Goal: Transaction & Acquisition: Purchase product/service

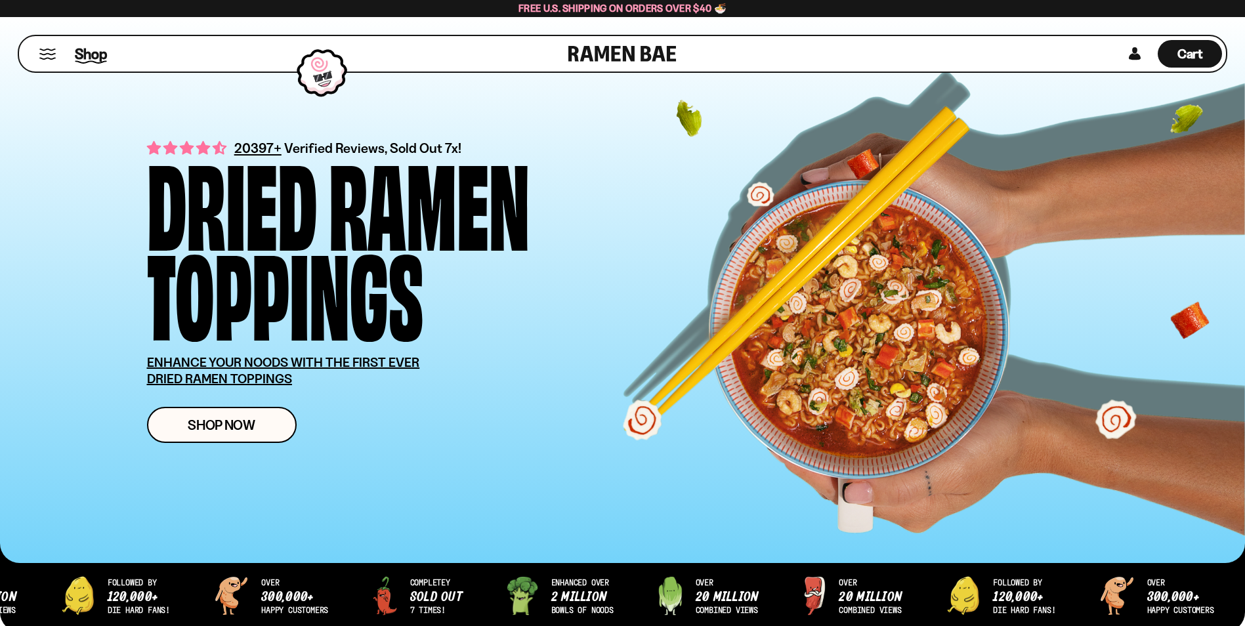
click at [85, 56] on span "Shop" at bounding box center [91, 54] width 32 height 20
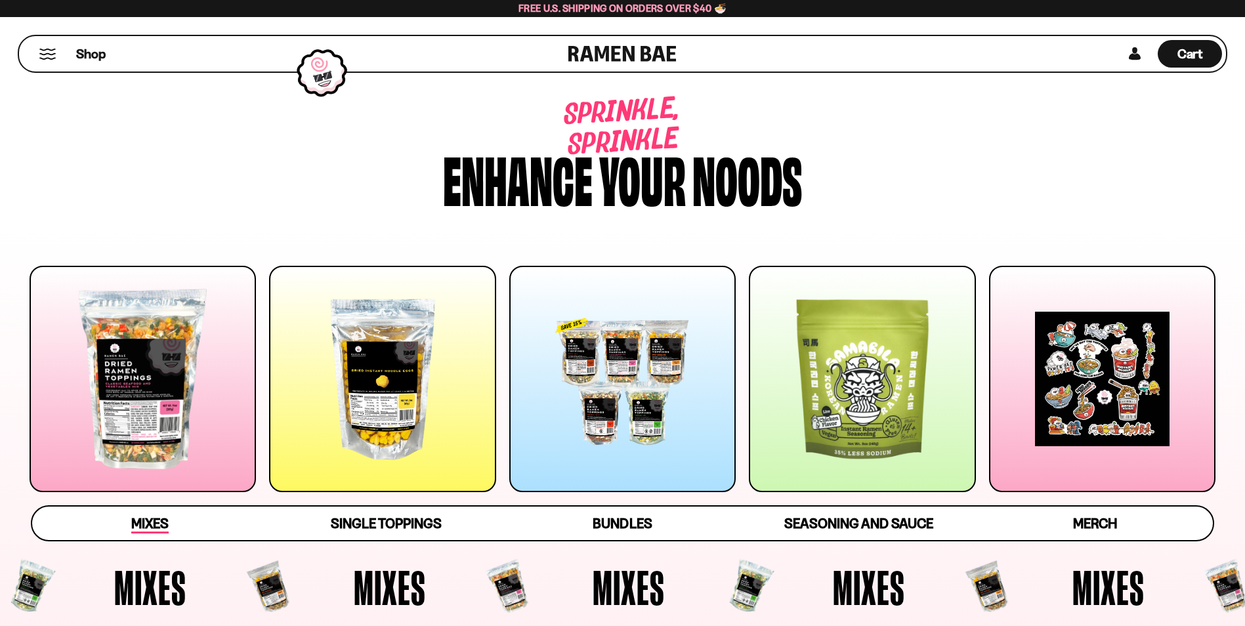
click at [134, 532] on span "Mixes" at bounding box center [149, 524] width 37 height 18
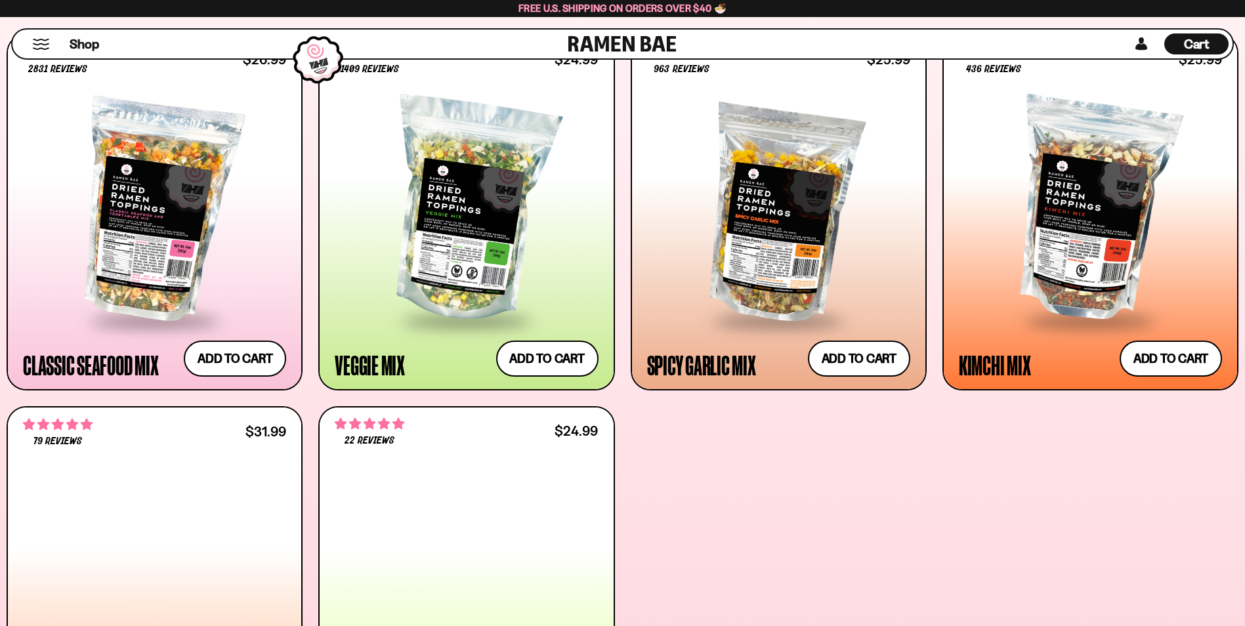
scroll to position [623, 0]
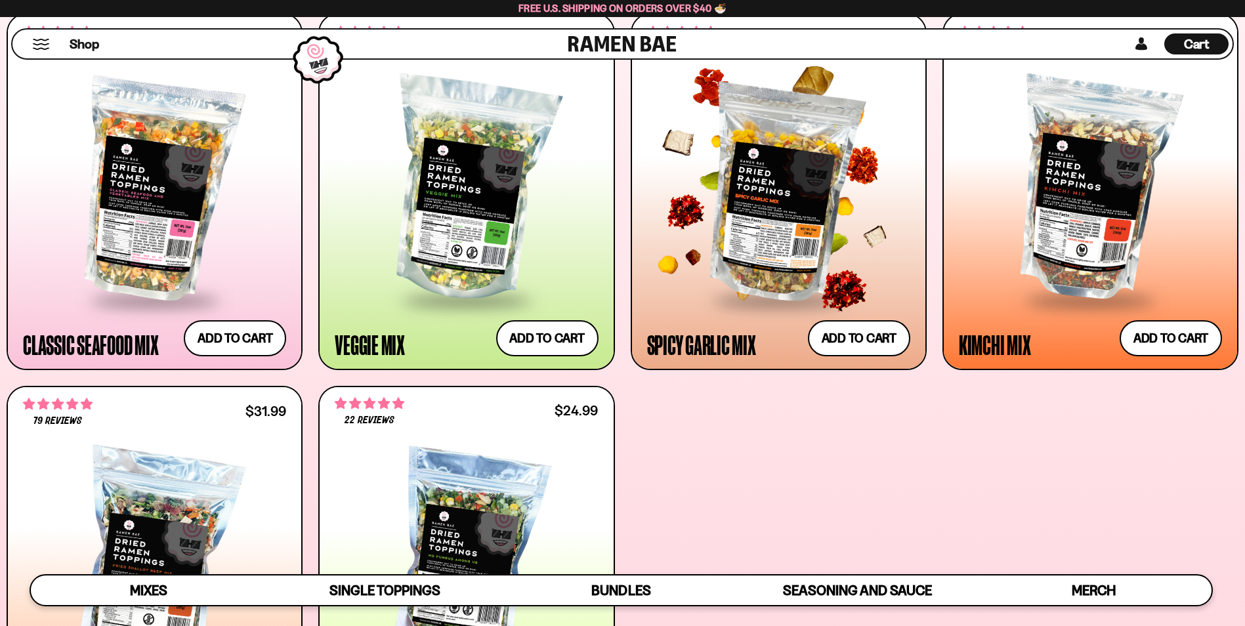
click at [714, 337] on div "Spicy Garlic Mix" at bounding box center [701, 345] width 109 height 24
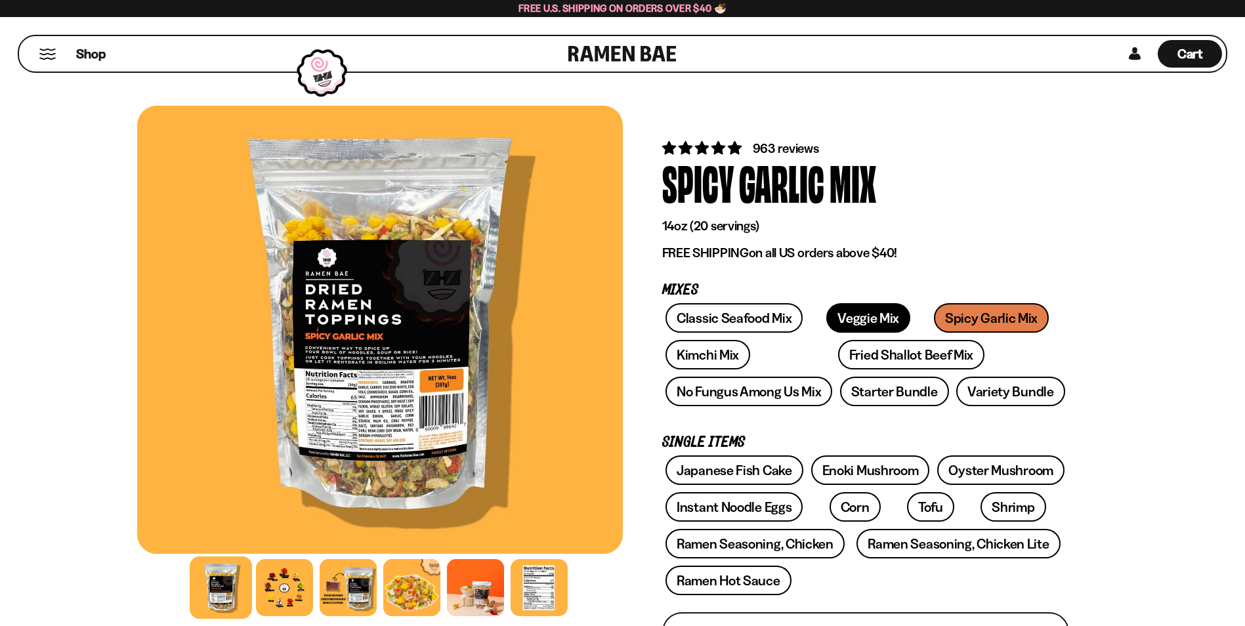
click at [833, 321] on link "Veggie Mix" at bounding box center [868, 318] width 84 height 30
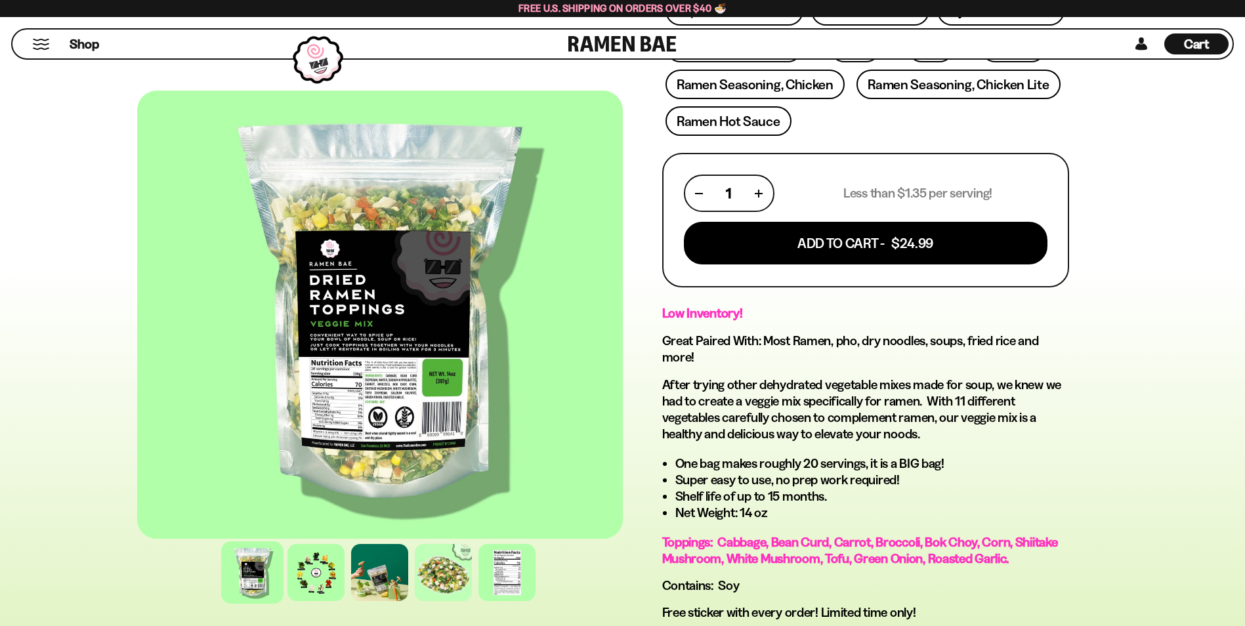
scroll to position [525, 0]
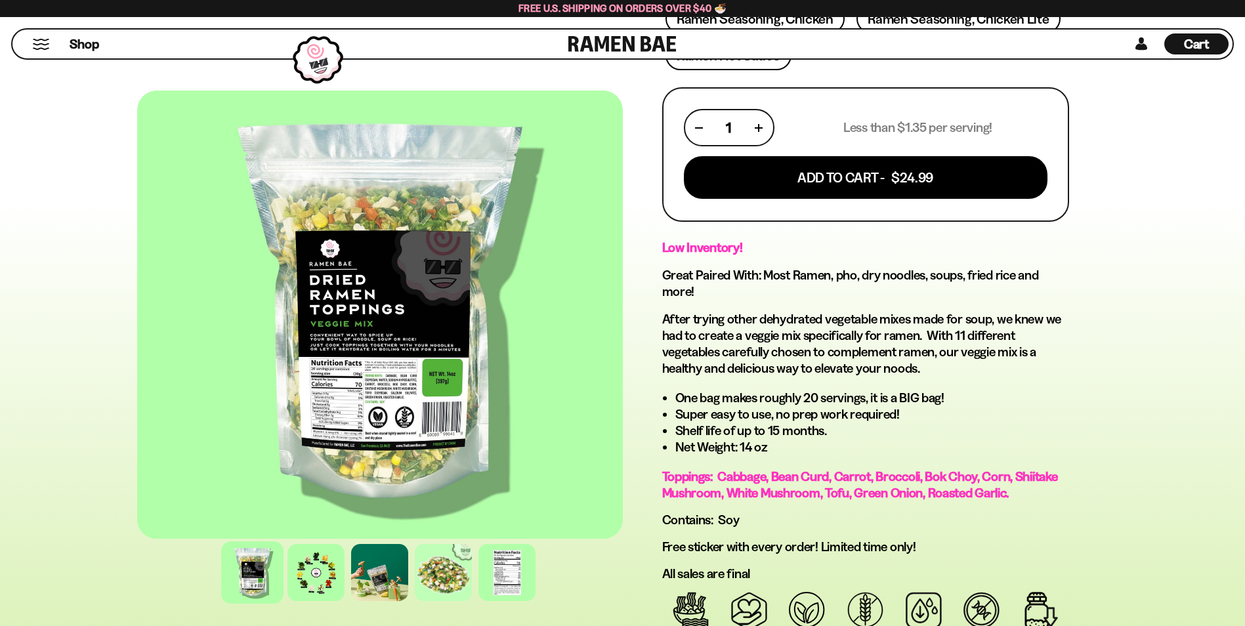
click at [365, 427] on div at bounding box center [380, 315] width 486 height 448
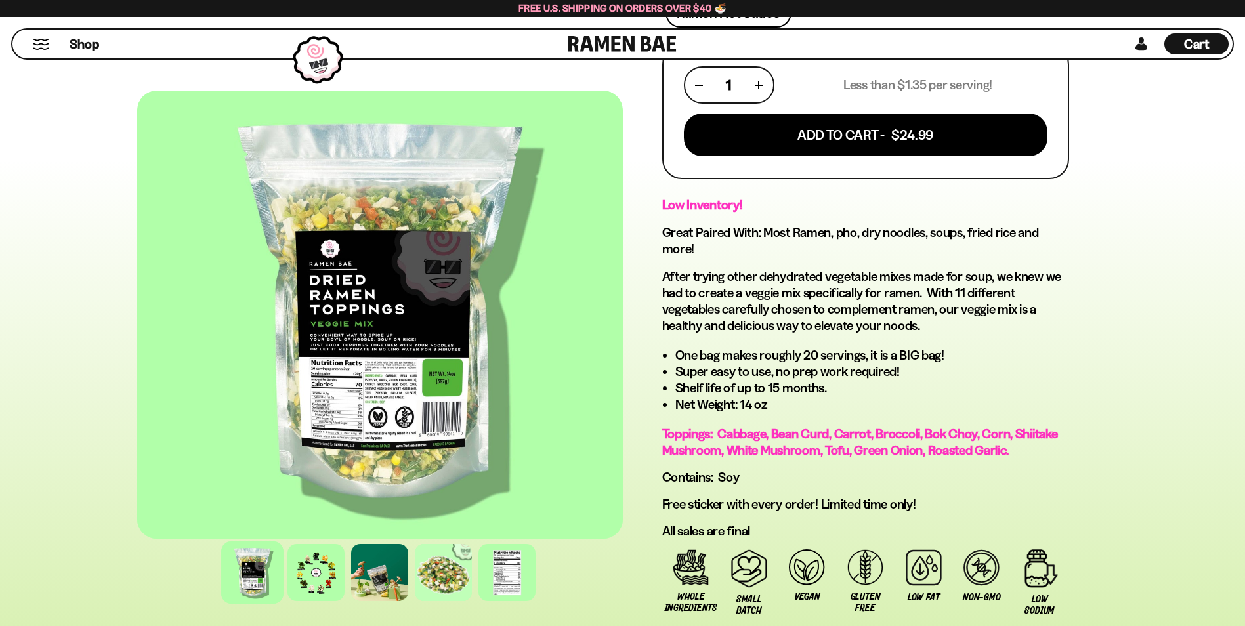
scroll to position [591, 0]
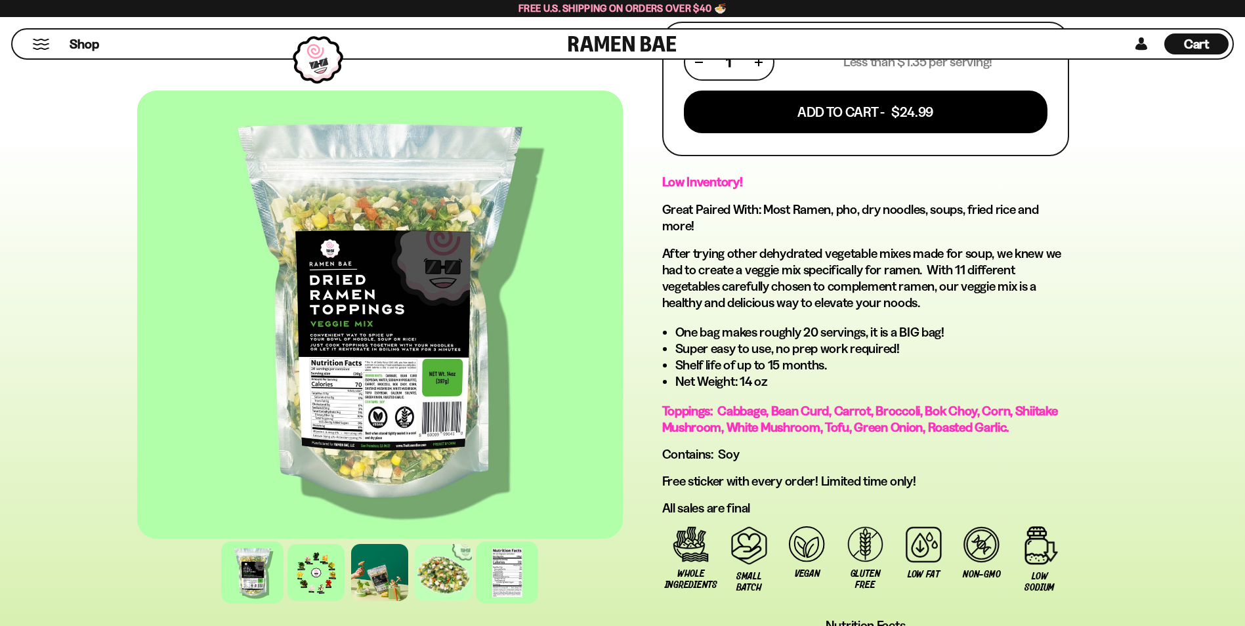
click at [510, 560] on div at bounding box center [507, 572] width 62 height 62
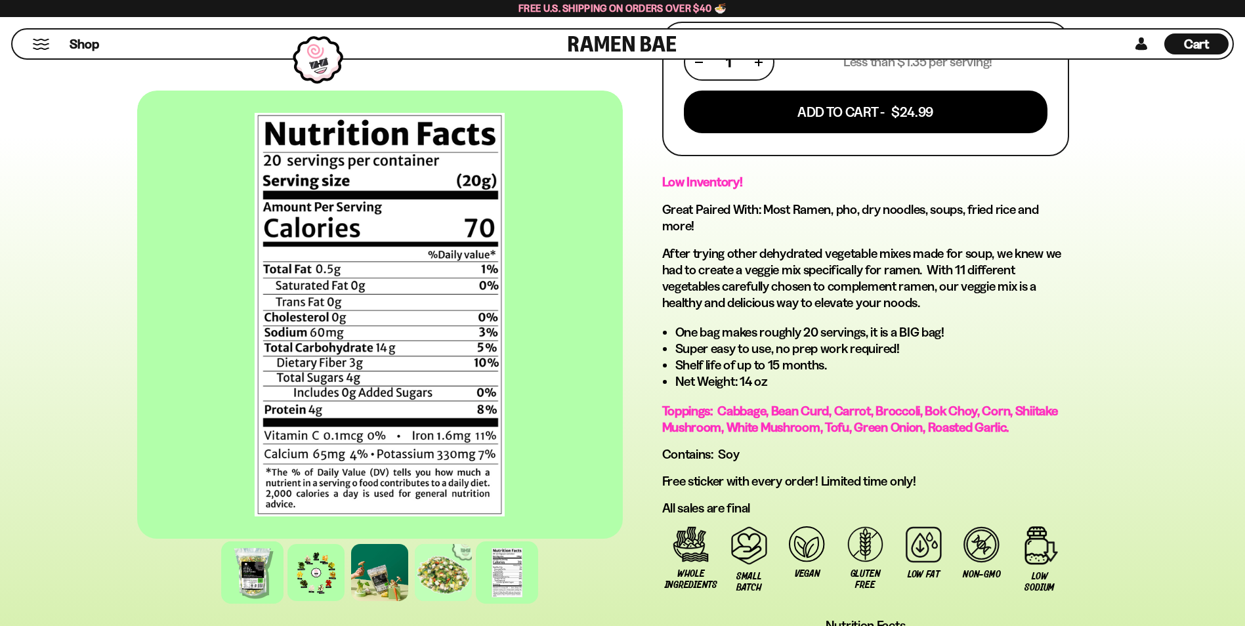
click at [250, 584] on div at bounding box center [252, 572] width 62 height 62
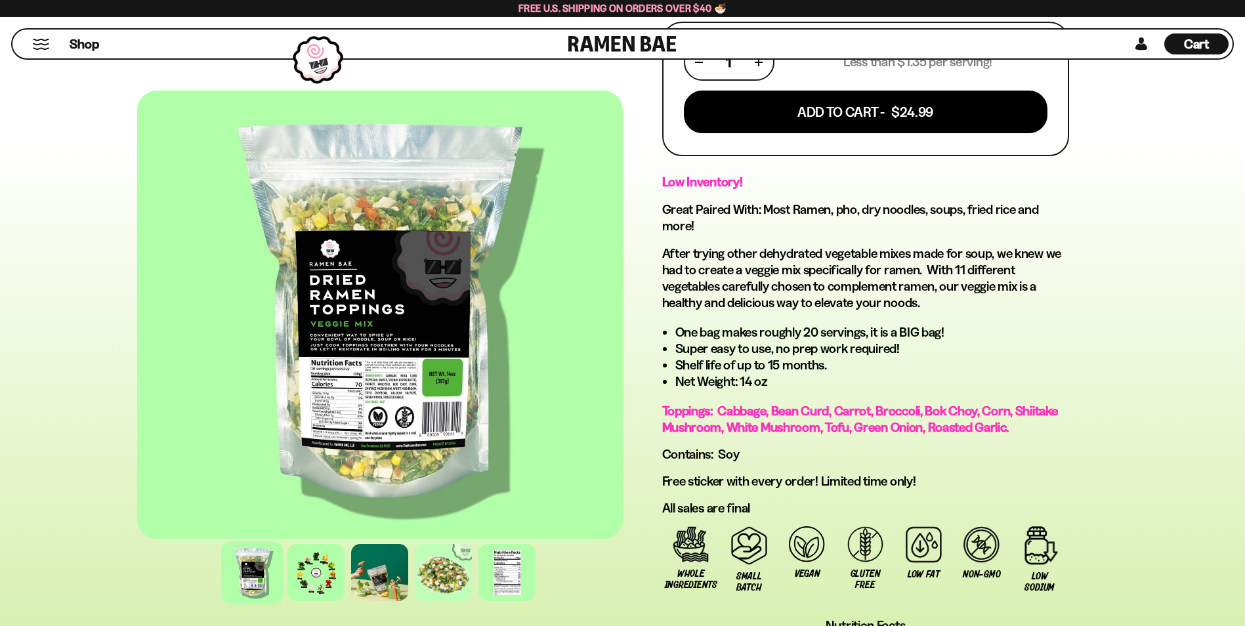
click at [387, 393] on div at bounding box center [380, 315] width 486 height 448
